Goal: Information Seeking & Learning: Learn about a topic

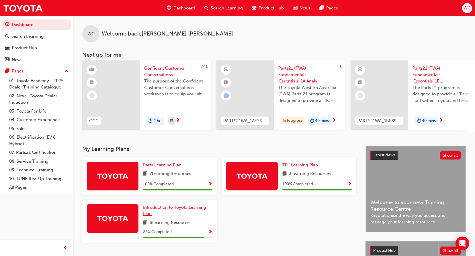
click at [200, 216] on link "Introduction to Toyota Learning Plan" at bounding box center [177, 210] width 69 height 13
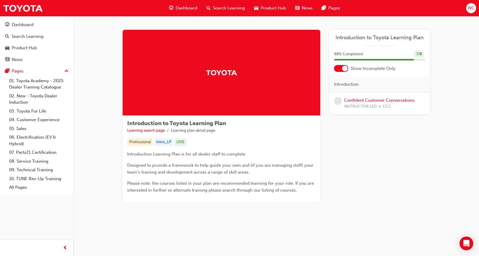
click at [186, 7] on span "Dashboard" at bounding box center [187, 8] width 22 height 7
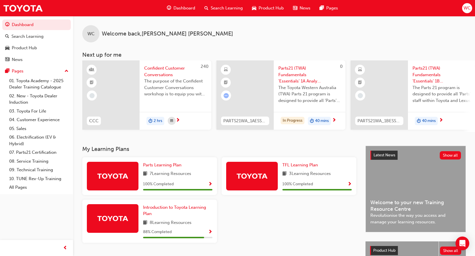
click at [318, 89] on span "The Toyota Western Australia (TWA) Parts 21 program is designed to provide all …" at bounding box center [309, 94] width 63 height 19
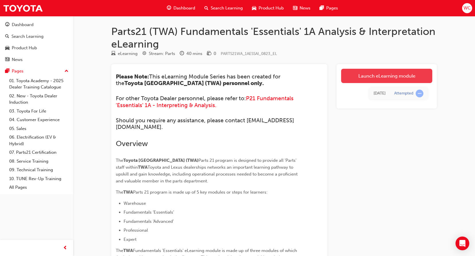
click at [399, 74] on link "Launch eLearning module" at bounding box center [386, 76] width 91 height 14
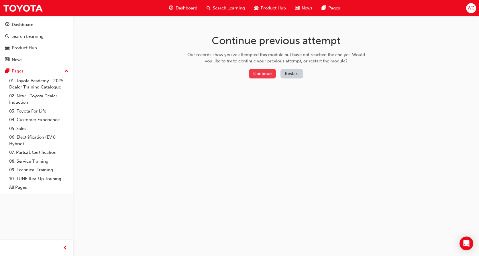
click at [265, 75] on button "Continue" at bounding box center [262, 73] width 27 height 9
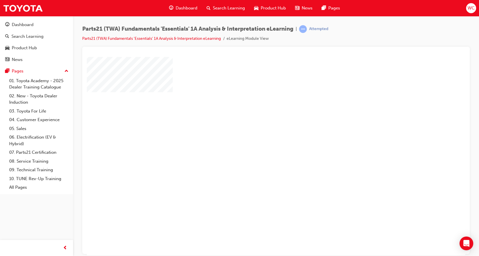
scroll to position [10, 0]
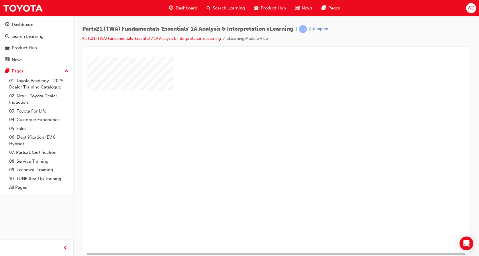
click at [260, 129] on div "play" at bounding box center [260, 129] width 0 height 0
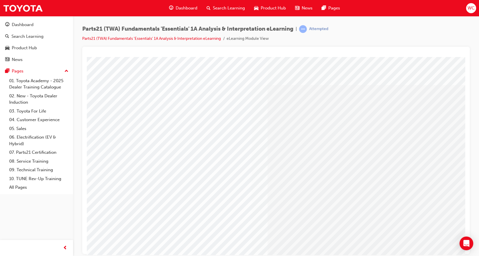
scroll to position [5, 0]
